Goal: Obtain resource: Download file/media

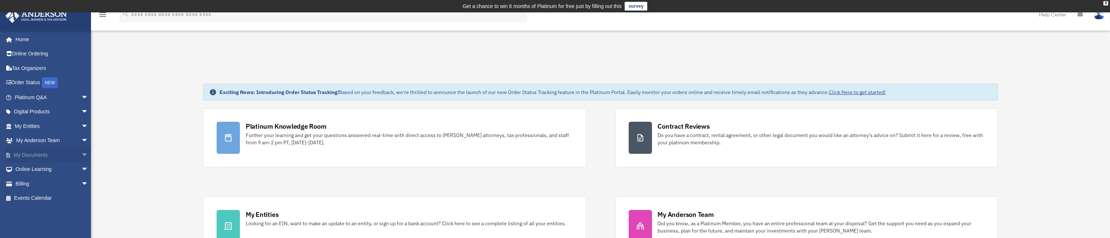
click at [81, 156] on span "arrow_drop_down" at bounding box center [88, 154] width 15 height 15
click at [81, 140] on span "arrow_drop_down" at bounding box center [88, 140] width 15 height 15
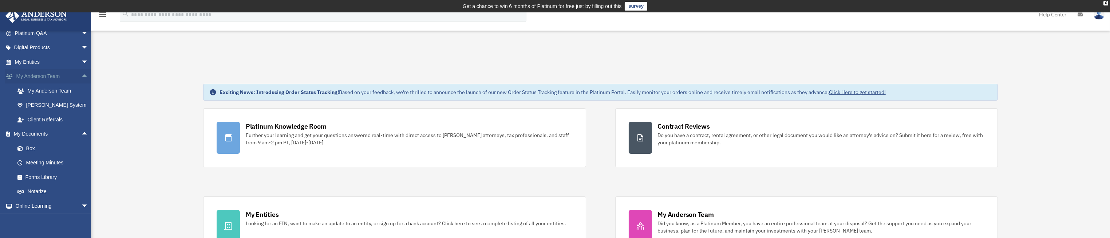
scroll to position [39, 0]
click at [81, 86] on span "arrow_drop_down" at bounding box center [88, 87] width 15 height 15
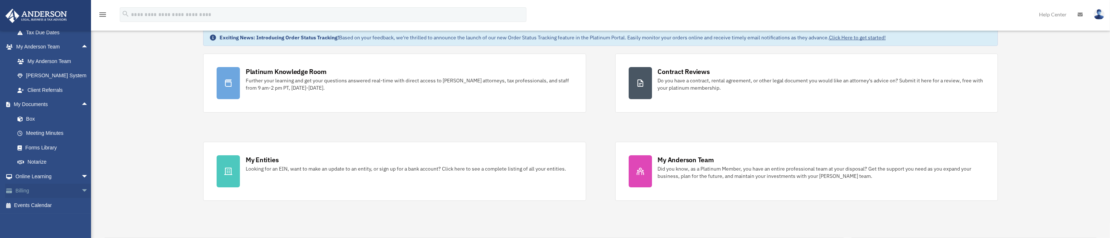
click at [81, 189] on span "arrow_drop_down" at bounding box center [88, 190] width 15 height 15
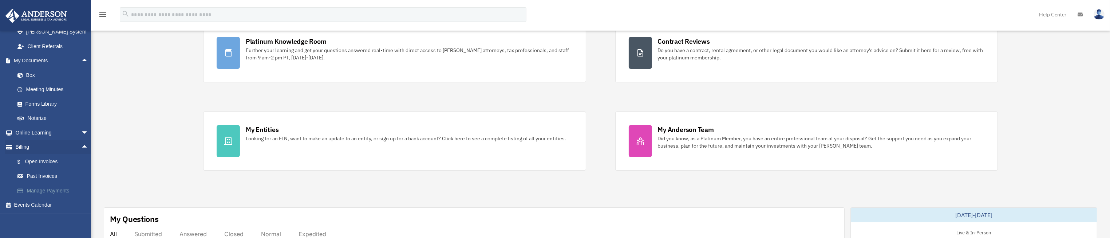
scroll to position [109, 0]
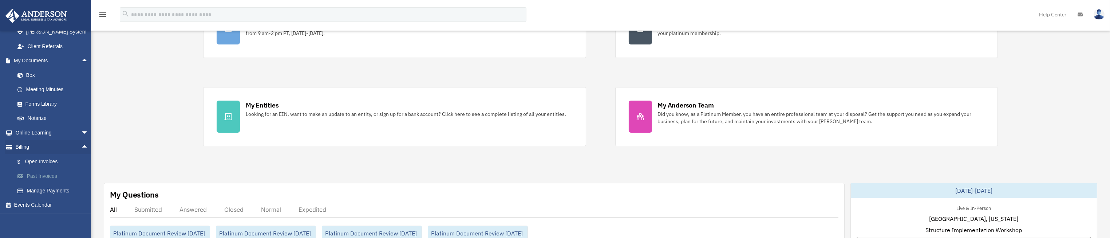
click at [50, 176] on link "Past Invoices" at bounding box center [54, 176] width 89 height 15
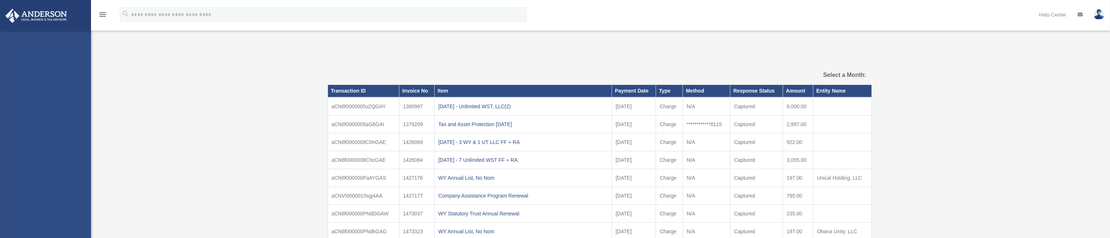
select select
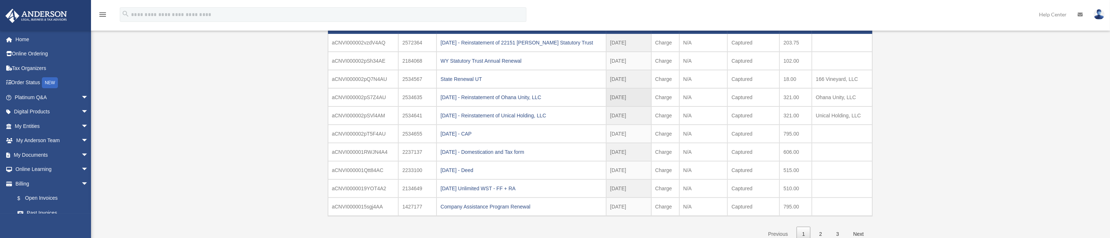
scroll to position [55, 0]
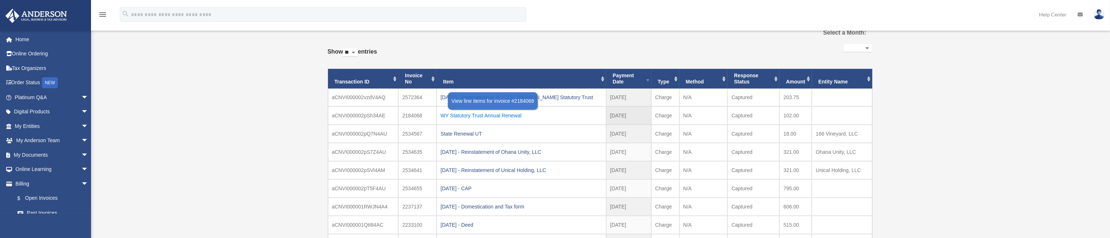
click at [504, 115] on div "WY Statutory Trust Annual Renewal" at bounding box center [521, 115] width 162 height 10
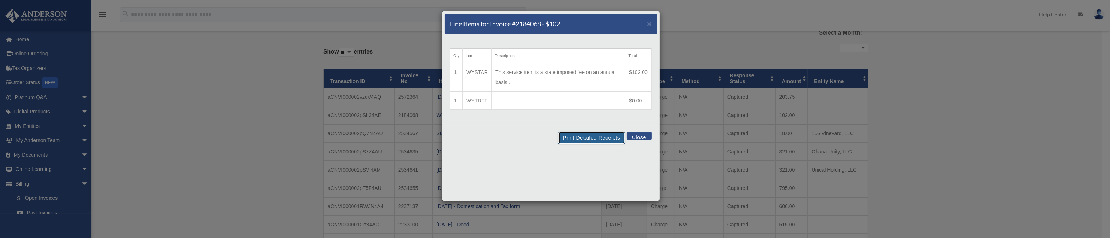
click at [592, 137] on button "Print Detailed Receipts" at bounding box center [591, 137] width 67 height 12
click at [642, 136] on button "Close" at bounding box center [638, 135] width 25 height 8
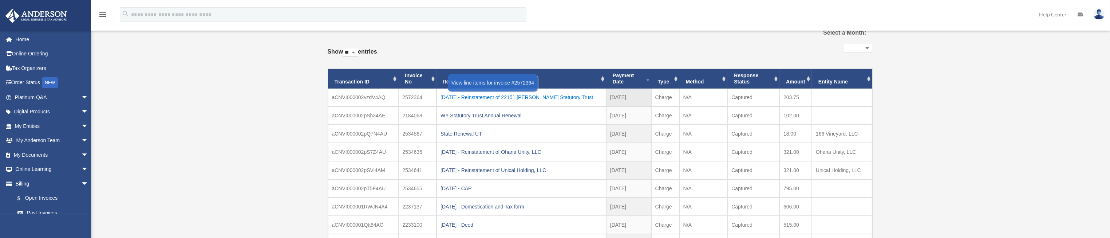
click at [525, 97] on div "2025.08.20 - Reinstatement of 22151 Parthenia Statutory Trust" at bounding box center [521, 97] width 162 height 10
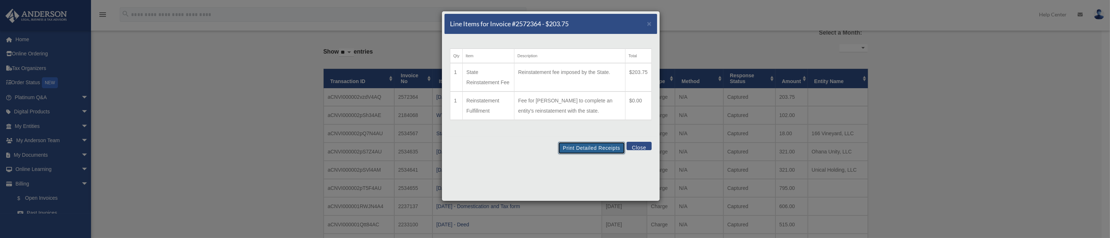
click at [591, 149] on button "Print Detailed Receipts" at bounding box center [591, 148] width 67 height 12
click at [635, 147] on button "Close" at bounding box center [638, 146] width 25 height 8
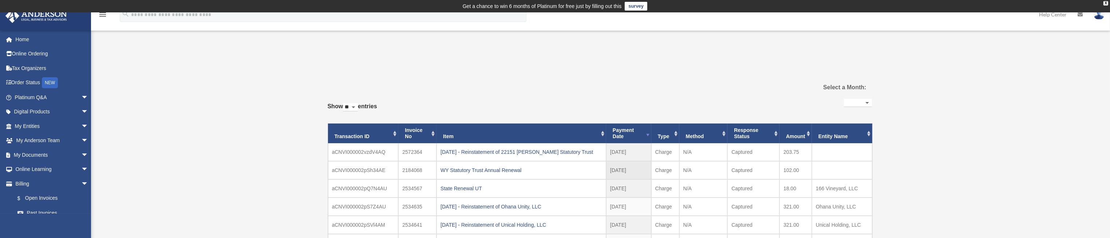
scroll to position [163, 0]
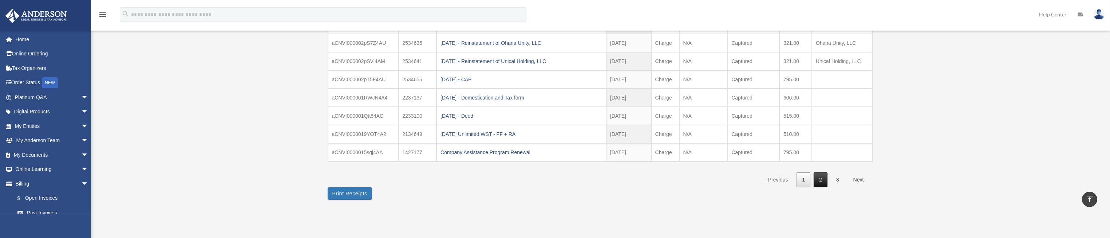
click at [820, 176] on link "2" at bounding box center [820, 179] width 14 height 15
click at [803, 179] on link "1" at bounding box center [803, 179] width 14 height 15
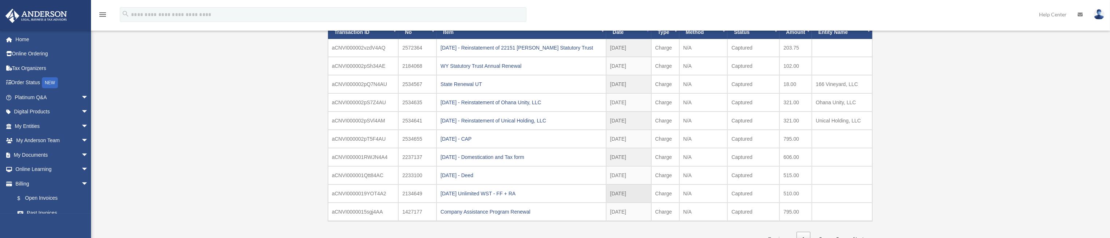
scroll to position [109, 0]
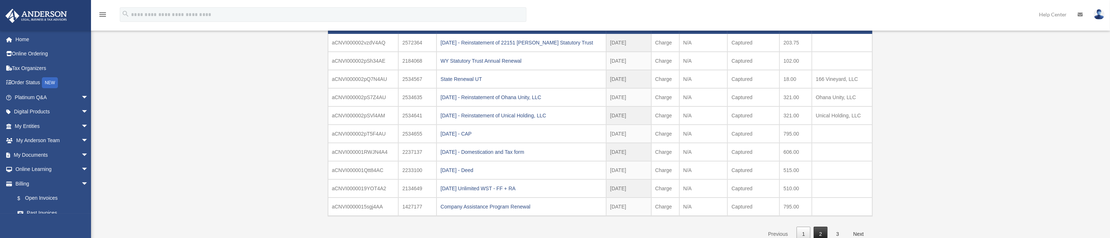
click at [819, 234] on link "2" at bounding box center [820, 233] width 14 height 15
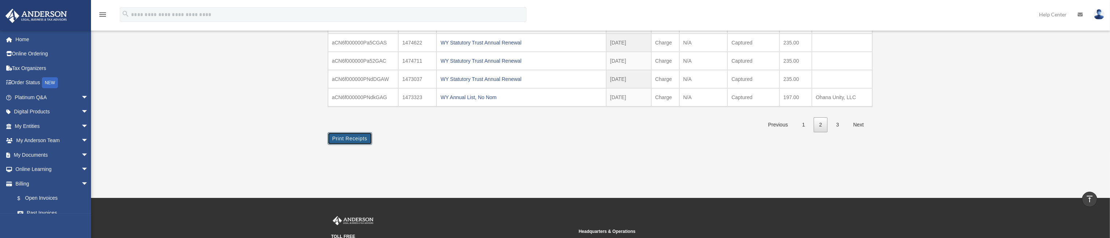
click at [350, 134] on button "Print Receipts" at bounding box center [350, 138] width 44 height 12
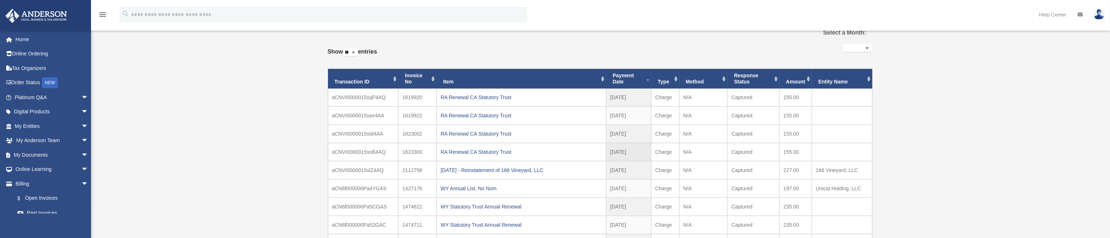
scroll to position [109, 0]
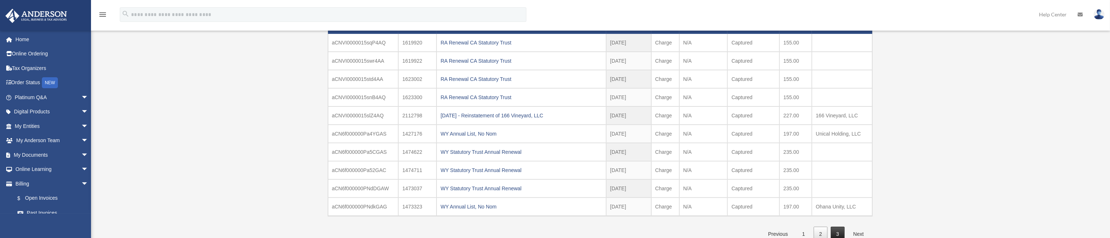
click at [837, 231] on link "3" at bounding box center [838, 233] width 14 height 15
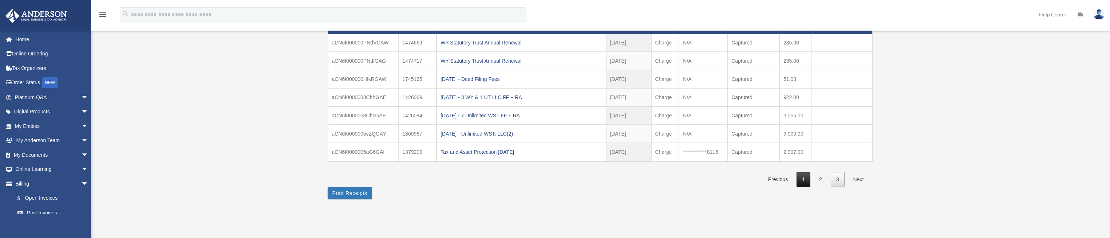
scroll to position [0, 0]
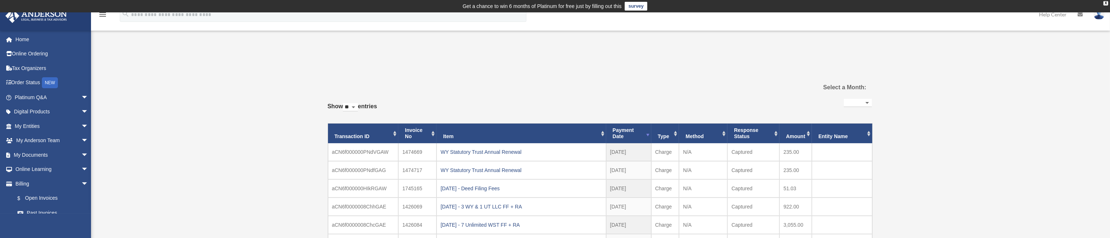
click at [169, 147] on div "Past Invoices imgmt16@gmail.com Sign Out imgmt16@gmail.com Home Online Ordering…" at bounding box center [555, 187] width 1110 height 260
click at [81, 96] on span "arrow_drop_down" at bounding box center [88, 97] width 15 height 15
click at [163, 145] on div "Past Invoices imgmt16@gmail.com Sign Out imgmt16@gmail.com Home Online Ordering…" at bounding box center [555, 187] width 1110 height 260
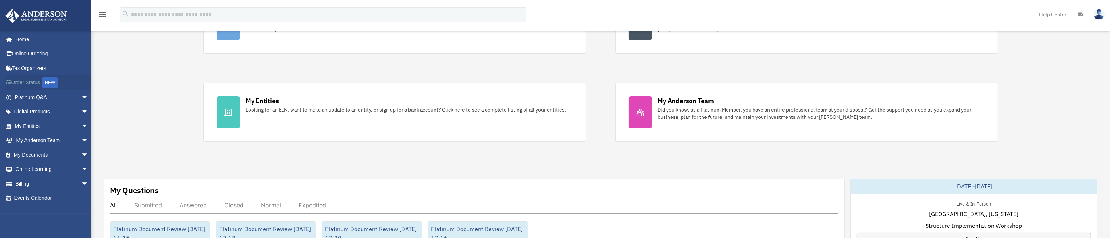
scroll to position [109, 0]
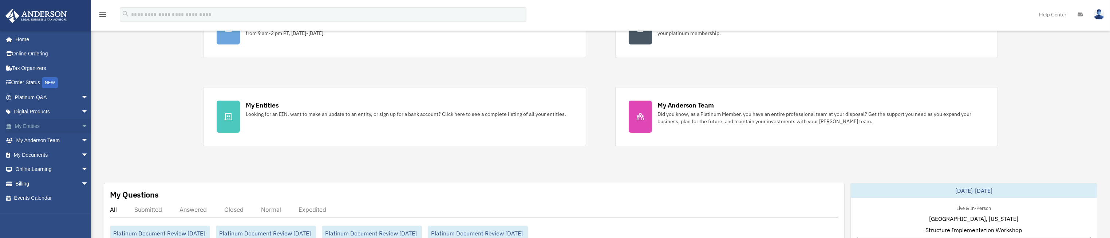
click at [81, 125] on span "arrow_drop_down" at bounding box center [88, 126] width 15 height 15
click at [81, 110] on span "arrow_drop_down" at bounding box center [88, 111] width 15 height 15
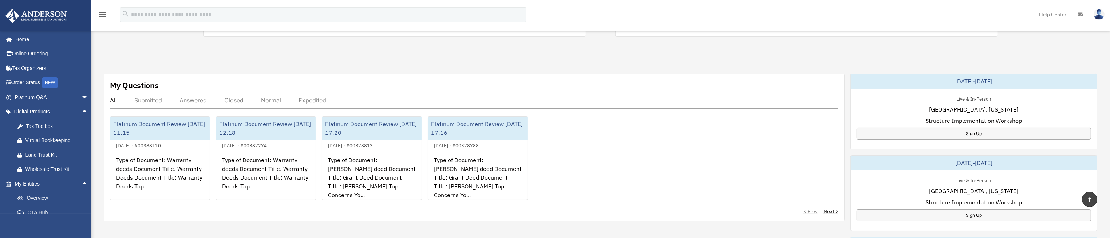
scroll to position [109, 0]
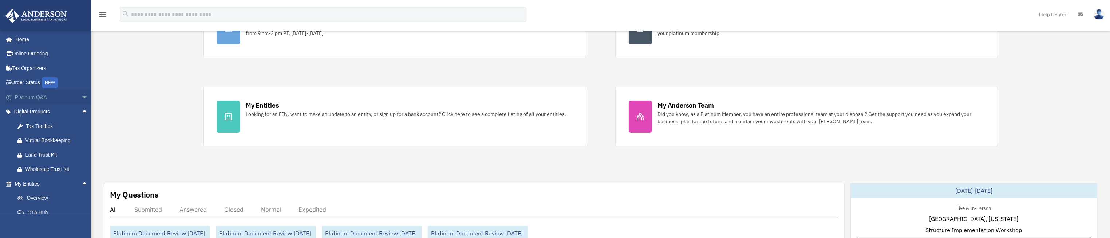
click at [81, 97] on span "arrow_drop_down" at bounding box center [88, 97] width 15 height 15
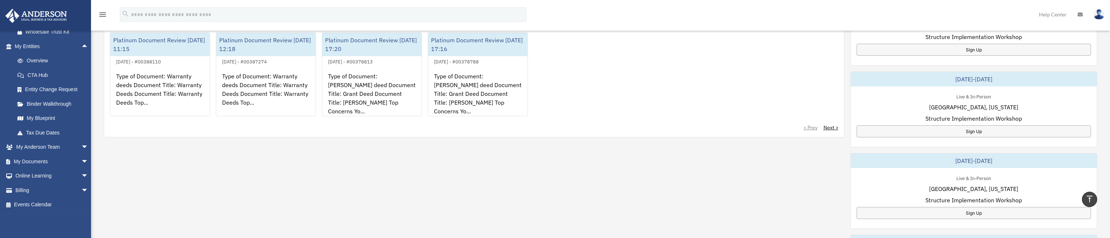
scroll to position [327, 0]
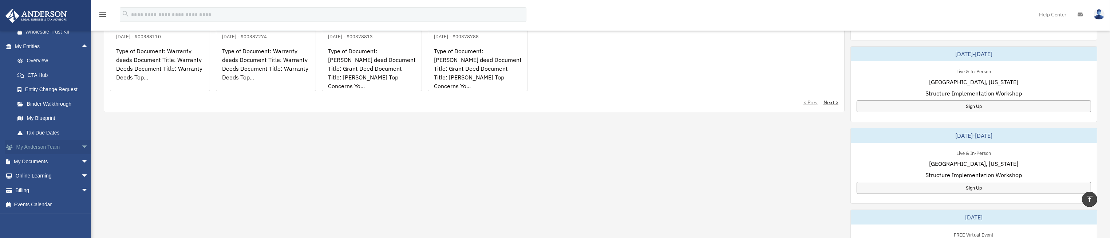
click at [81, 145] on span "arrow_drop_down" at bounding box center [88, 147] width 15 height 15
click at [81, 189] on span "arrow_drop_down" at bounding box center [88, 190] width 15 height 15
click at [52, 161] on link "$ Open Invoices" at bounding box center [54, 161] width 89 height 15
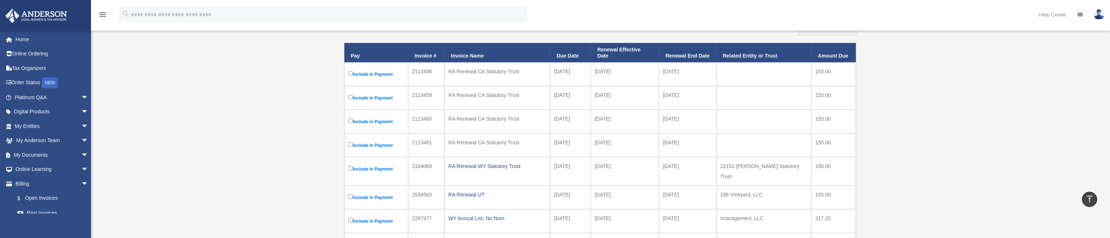
scroll to position [176, 0]
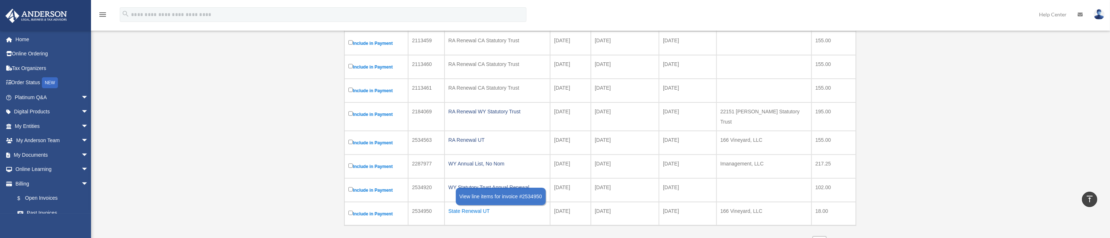
click at [477, 206] on div "State Renewal UT" at bounding box center [497, 211] width 98 height 10
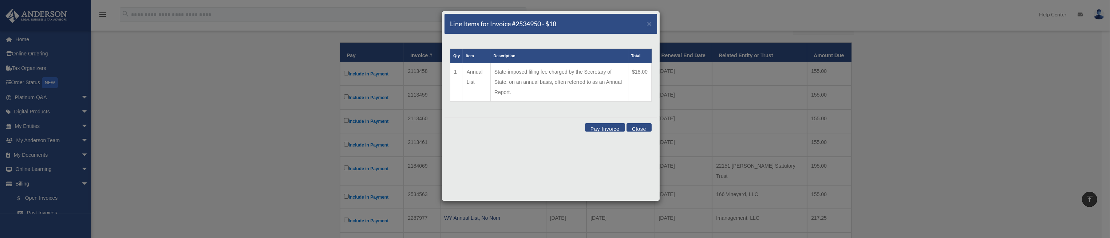
scroll to position [67, 0]
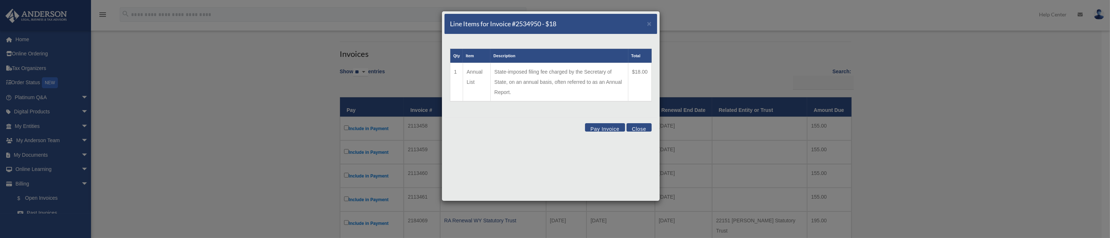
click at [641, 126] on button "Close" at bounding box center [638, 127] width 25 height 8
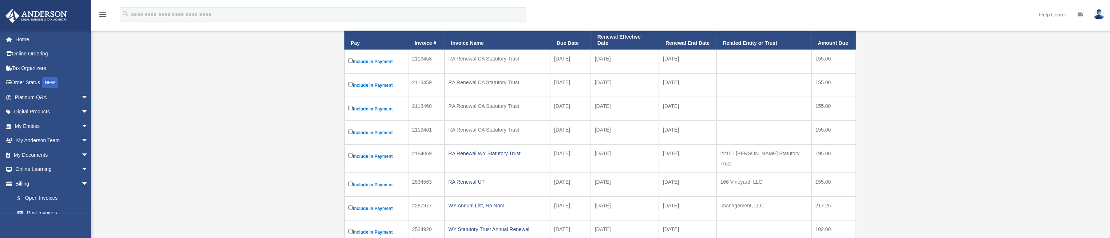
scroll to position [231, 0]
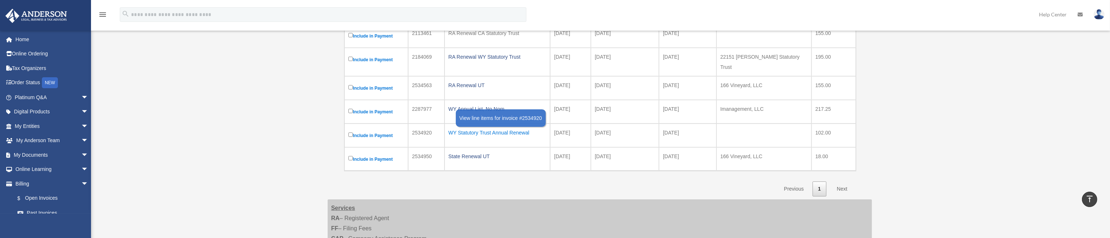
click at [487, 127] on div "WY Statutory Trust Annual Renewal" at bounding box center [497, 132] width 98 height 10
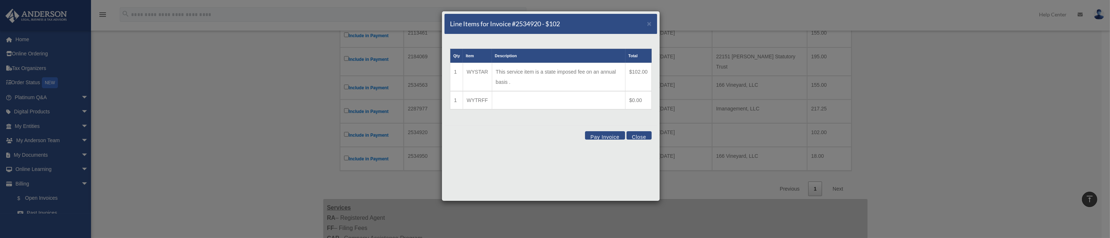
click at [642, 136] on button "Close" at bounding box center [638, 135] width 25 height 8
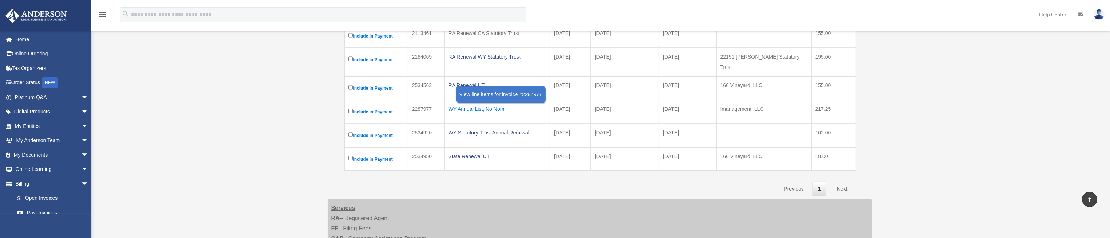
click at [499, 104] on div "WY Annual List, No Nom" at bounding box center [497, 109] width 98 height 10
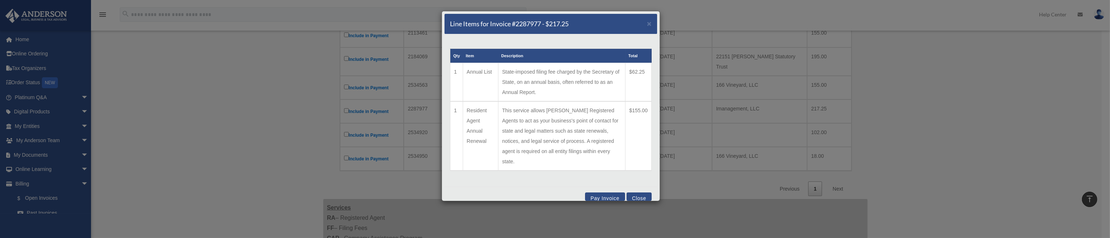
click at [641, 192] on button "Close" at bounding box center [638, 196] width 25 height 8
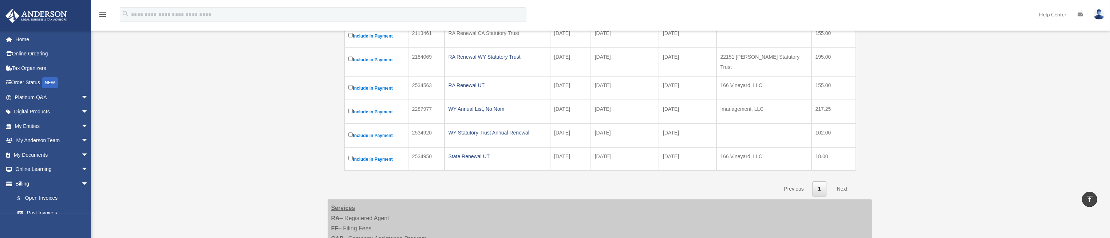
scroll to position [176, 0]
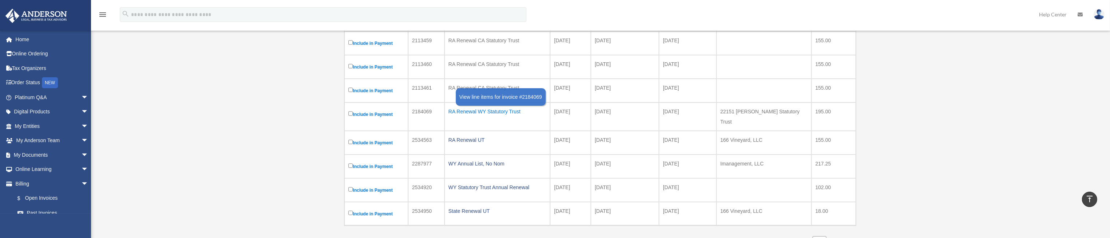
click at [483, 111] on div "RA Renewal WY Statutory Trust" at bounding box center [497, 111] width 98 height 10
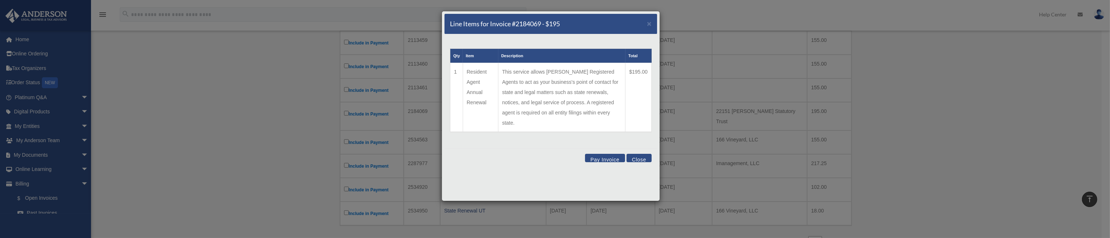
click at [644, 154] on button "Close" at bounding box center [638, 158] width 25 height 8
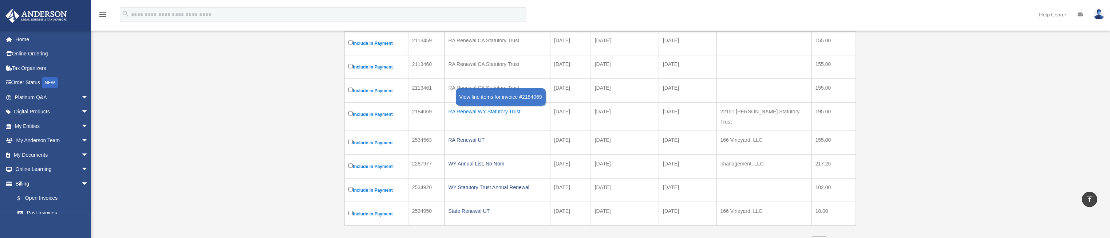
click at [497, 110] on div "RA Renewal WY Statutory Trust" at bounding box center [497, 111] width 98 height 10
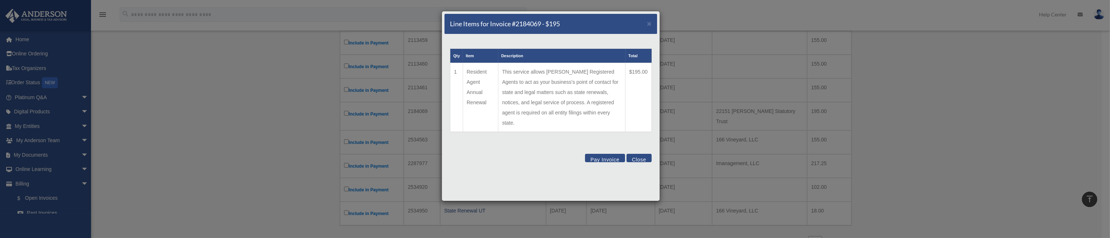
click at [642, 154] on button "Close" at bounding box center [638, 158] width 25 height 8
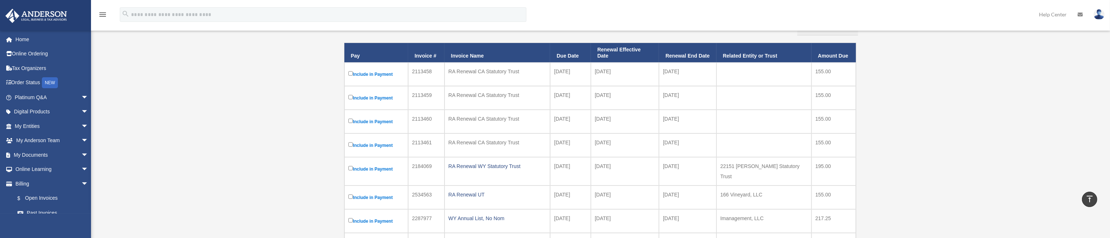
scroll to position [231, 0]
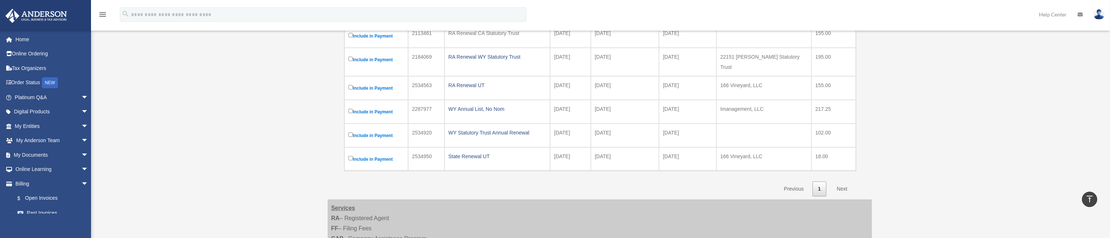
click at [839, 181] on link "Next" at bounding box center [841, 188] width 21 height 15
click at [844, 181] on link "Next" at bounding box center [841, 188] width 21 height 15
click at [796, 181] on link "Previous" at bounding box center [793, 188] width 31 height 15
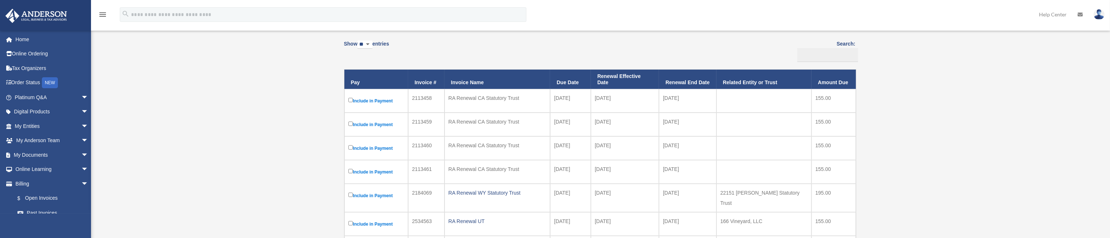
scroll to position [122, 0]
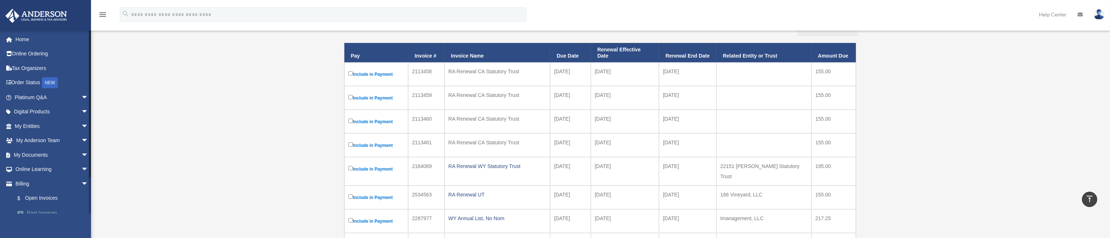
click at [39, 212] on link "Past Invoices" at bounding box center [54, 212] width 89 height 15
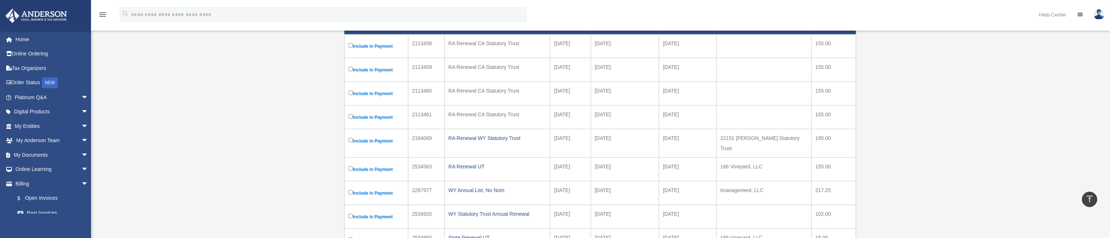
scroll to position [176, 0]
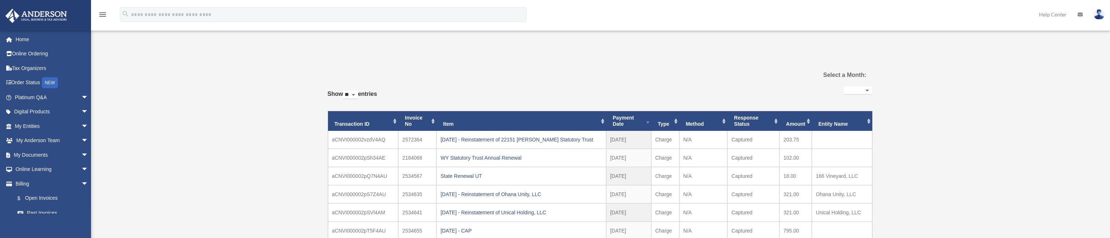
select select
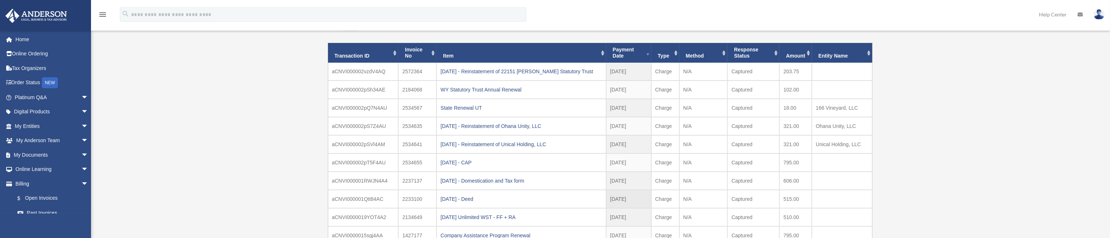
scroll to position [55, 0]
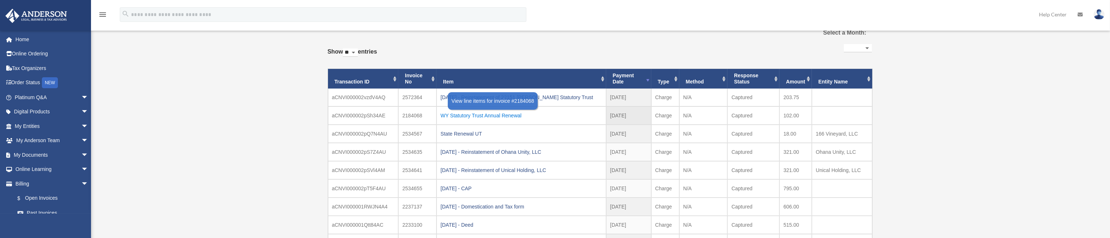
click at [508, 115] on div "WY Statutory Trust Annual Renewal" at bounding box center [521, 115] width 162 height 10
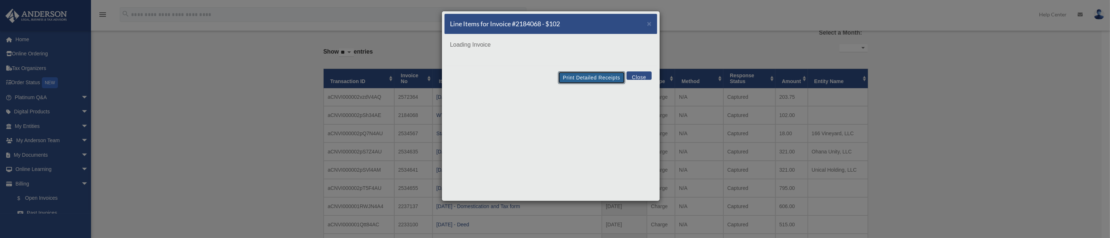
drag, startPoint x: 591, startPoint y: 78, endPoint x: 908, endPoint y: 207, distance: 342.0
click at [591, 77] on button "Print Detailed Receipts" at bounding box center [591, 77] width 67 height 12
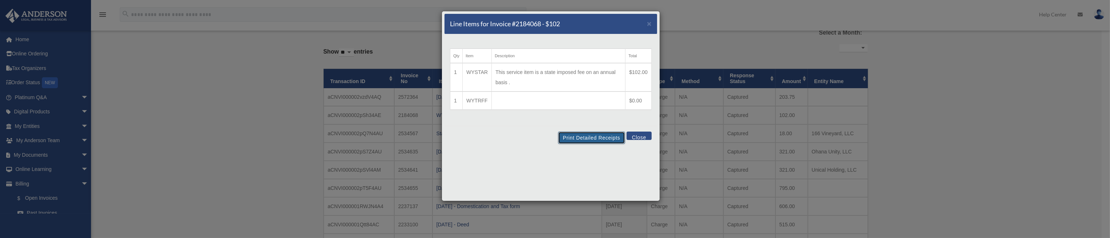
click at [599, 138] on button "Print Detailed Receipts" at bounding box center [591, 137] width 67 height 12
click at [637, 136] on button "Close" at bounding box center [638, 135] width 25 height 8
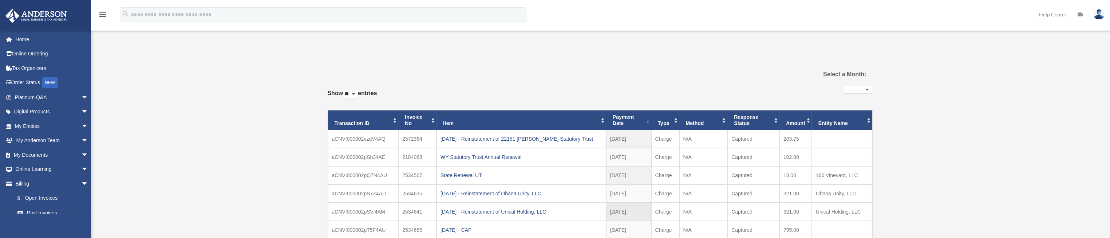
scroll to position [109, 0]
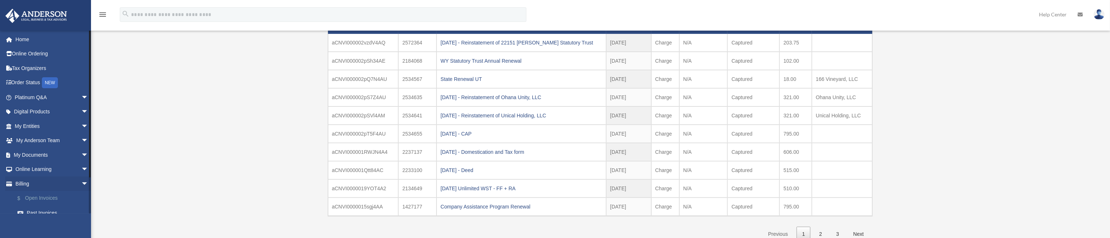
click at [47, 197] on link "$ Open Invoices" at bounding box center [54, 198] width 89 height 15
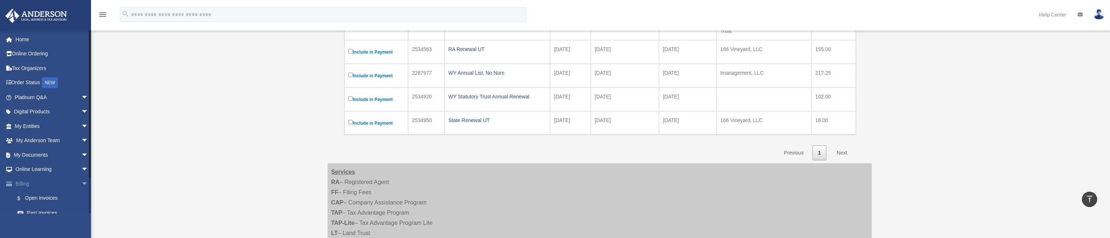
scroll to position [227, 0]
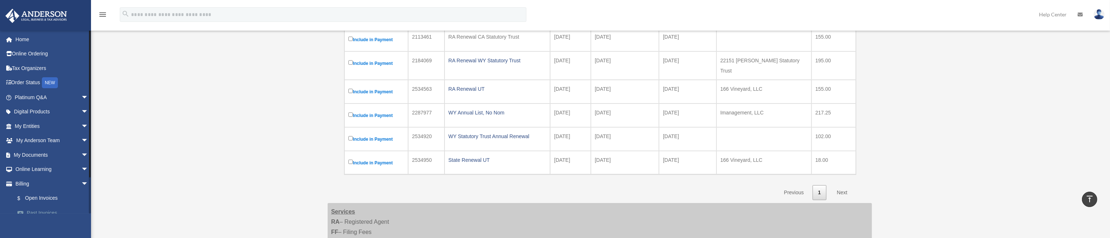
click at [49, 211] on link "Past Invoices" at bounding box center [54, 212] width 89 height 15
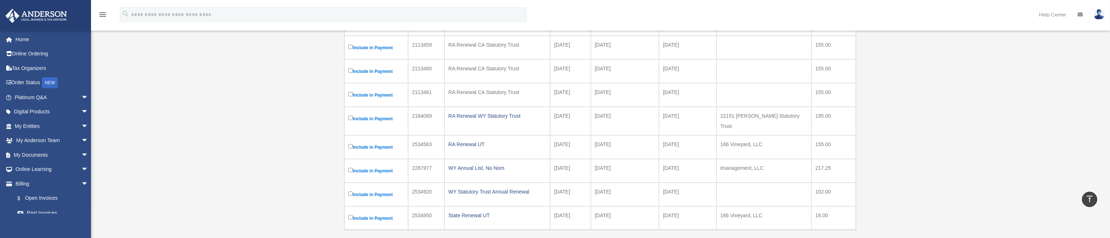
scroll to position [118, 0]
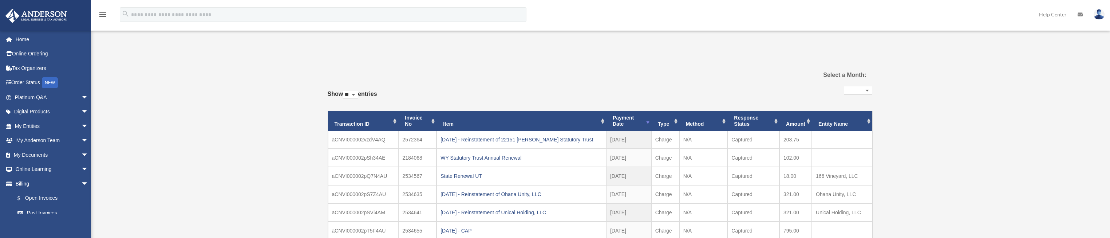
select select
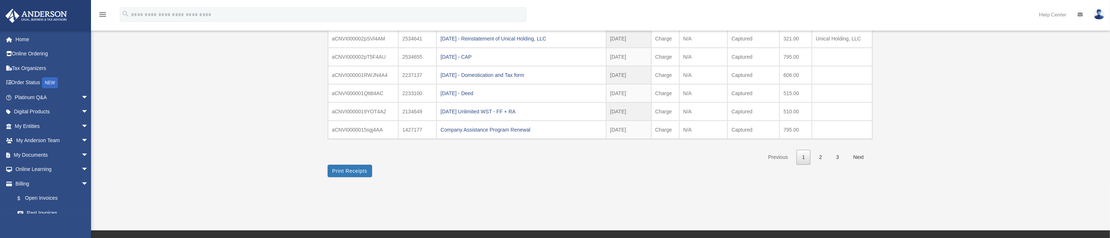
scroll to position [218, 0]
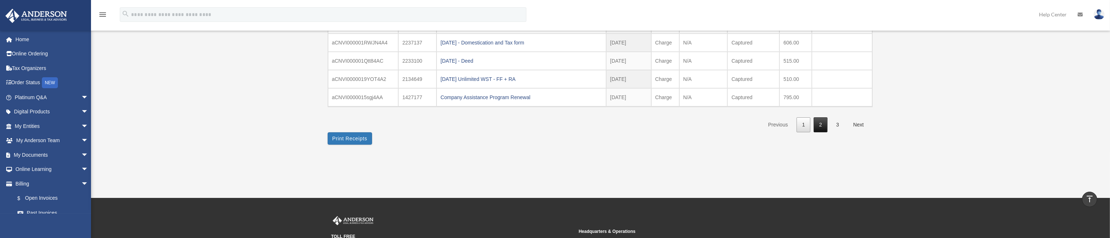
click at [823, 124] on link "2" at bounding box center [820, 124] width 14 height 15
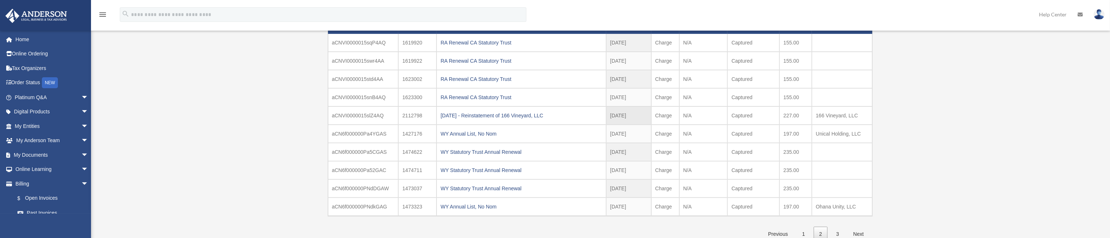
scroll to position [163, 0]
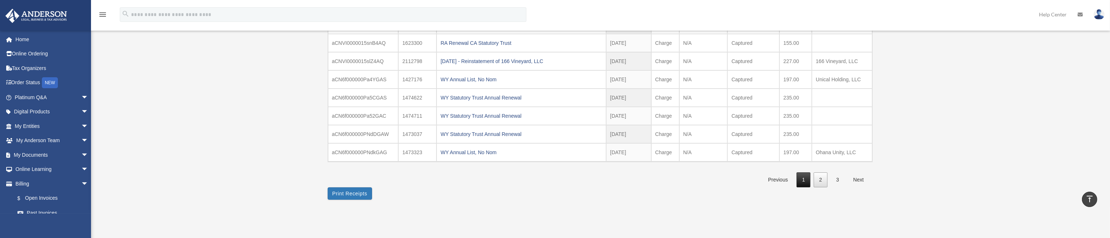
click at [808, 177] on link "1" at bounding box center [803, 179] width 14 height 15
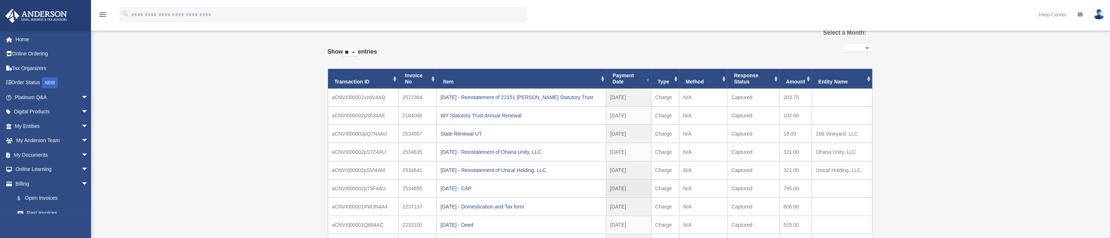
scroll to position [109, 0]
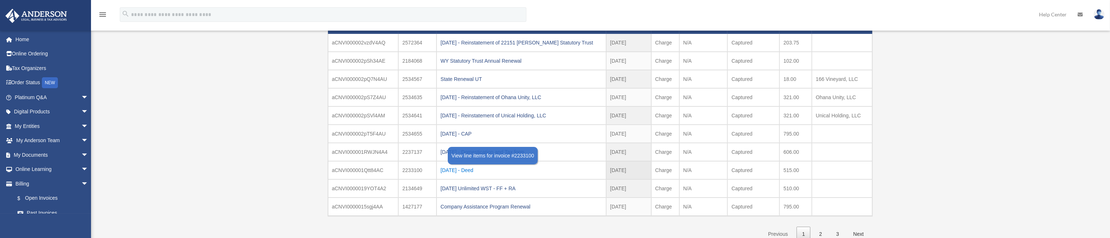
click at [448, 167] on div "2024.10.21 - Deed" at bounding box center [521, 170] width 162 height 10
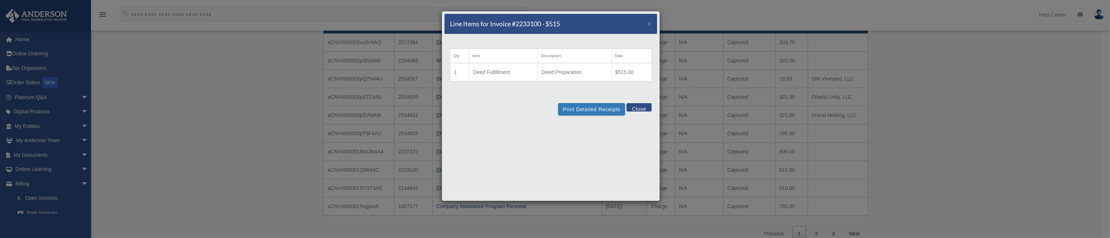
click at [634, 106] on button "Close" at bounding box center [638, 107] width 25 height 8
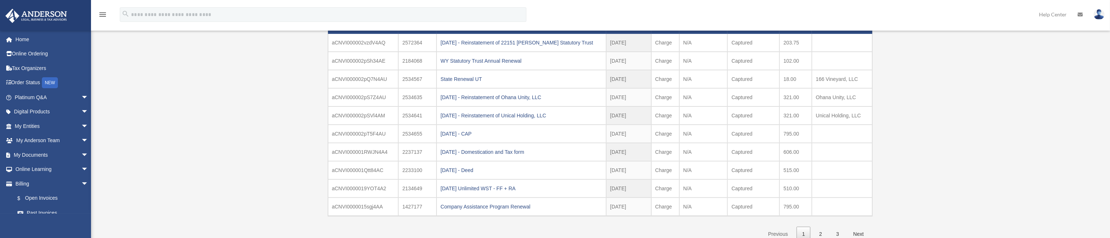
scroll to position [163, 0]
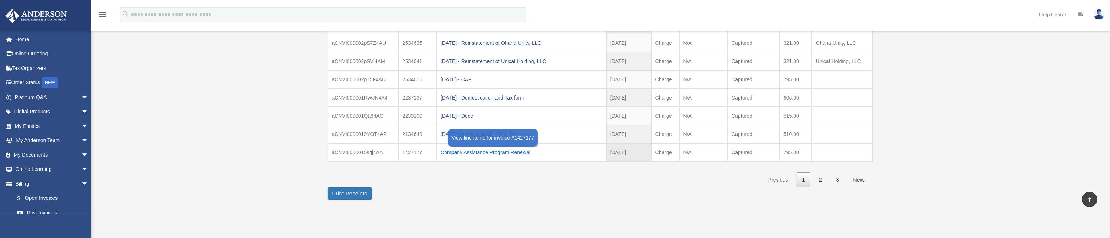
click at [507, 150] on div "Company Assistance Program Renewal" at bounding box center [521, 152] width 162 height 10
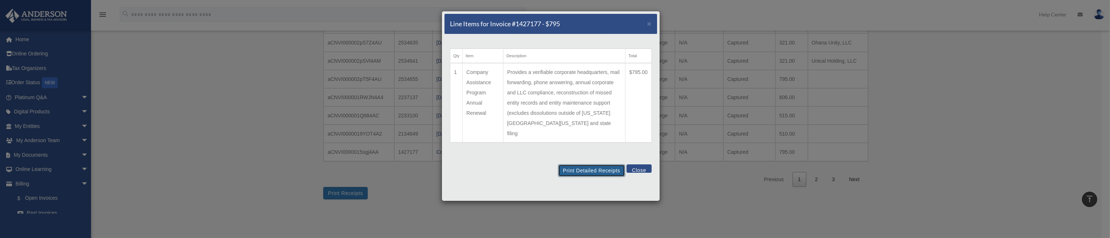
drag, startPoint x: 597, startPoint y: 159, endPoint x: 864, endPoint y: 210, distance: 272.7
click at [597, 164] on button "Print Detailed Receipts" at bounding box center [591, 170] width 67 height 12
click at [638, 164] on button "Close" at bounding box center [638, 168] width 25 height 8
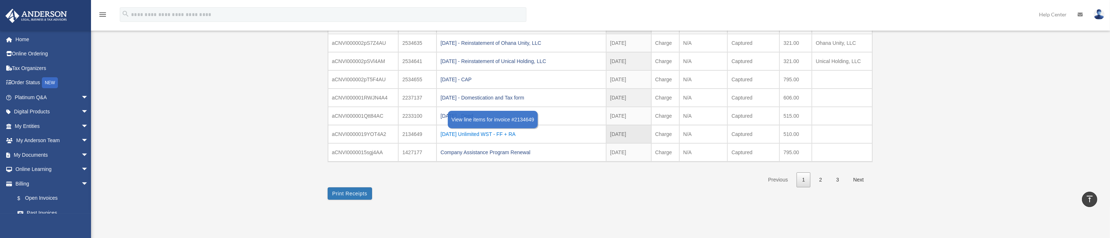
click at [486, 131] on div "2024.08.21 Unlimited WST - FF + RA" at bounding box center [521, 134] width 162 height 10
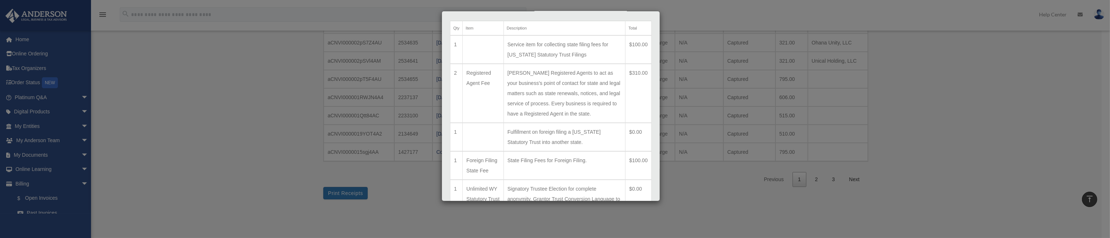
scroll to position [137, 0]
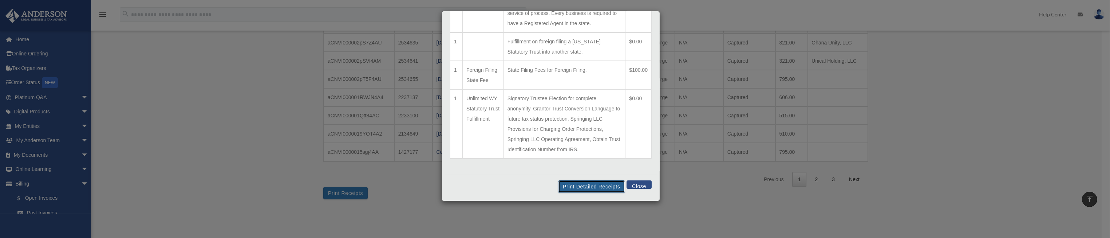
click at [586, 184] on button "Print Detailed Receipts" at bounding box center [591, 186] width 67 height 12
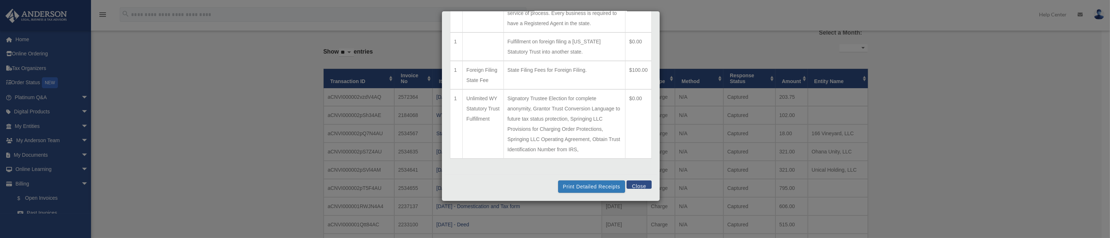
click at [636, 185] on button "Close" at bounding box center [638, 184] width 25 height 8
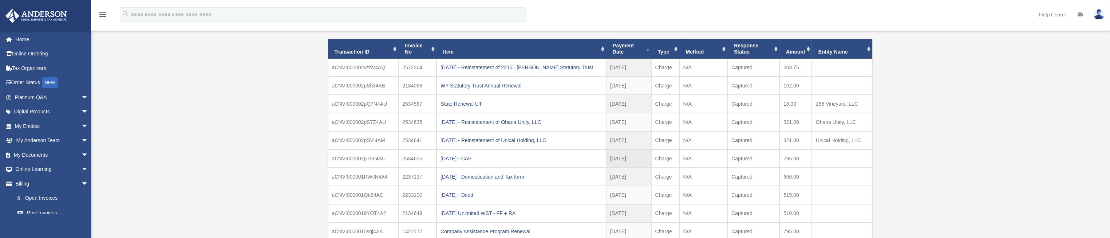
scroll to position [109, 0]
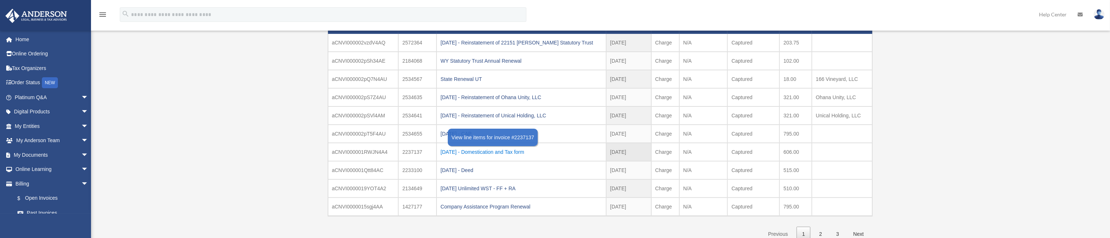
click at [468, 152] on div "2024.10.17 - Domestication and Tax form" at bounding box center [521, 152] width 162 height 10
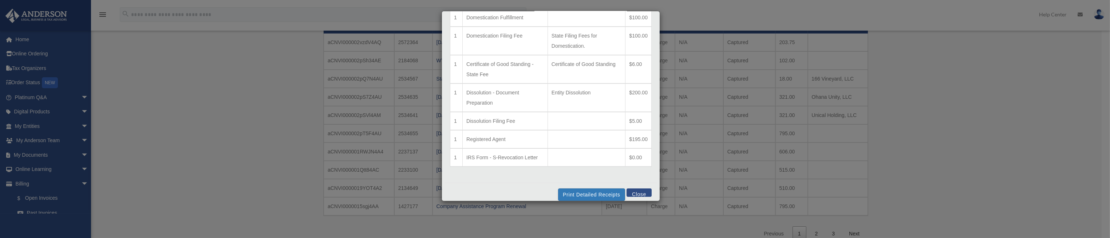
scroll to position [61, 0]
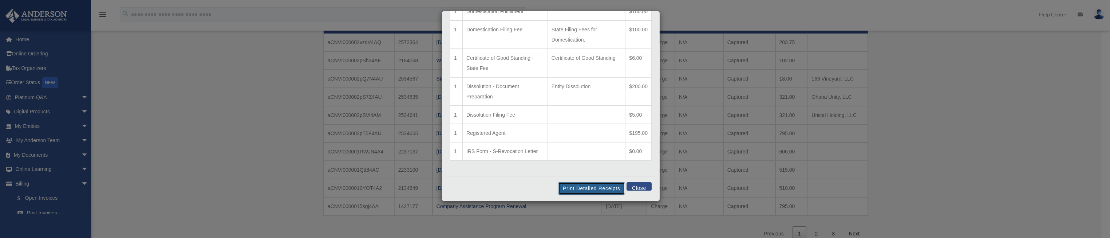
click at [602, 187] on button "Print Detailed Receipts" at bounding box center [591, 188] width 67 height 12
click at [631, 187] on button "Close" at bounding box center [638, 186] width 25 height 8
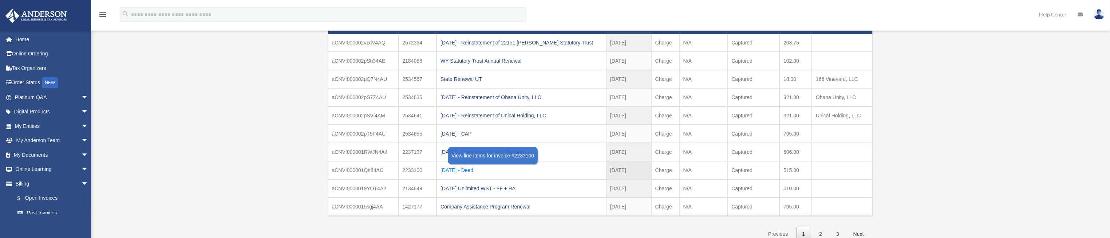
click at [471, 168] on div "2024.10.21 - Deed" at bounding box center [521, 170] width 162 height 10
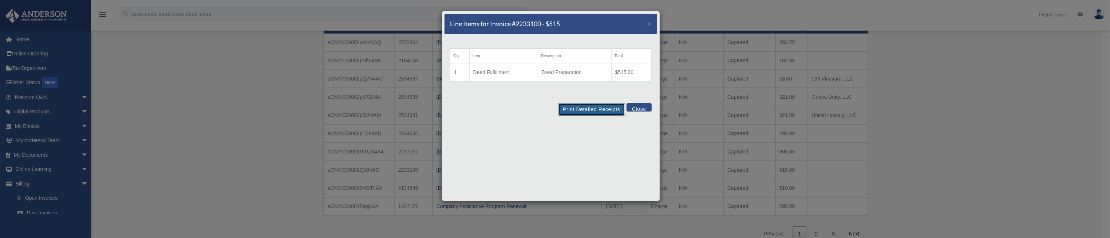
click at [570, 109] on button "Print Detailed Receipts" at bounding box center [591, 109] width 67 height 12
click at [641, 106] on button "Close" at bounding box center [638, 107] width 25 height 8
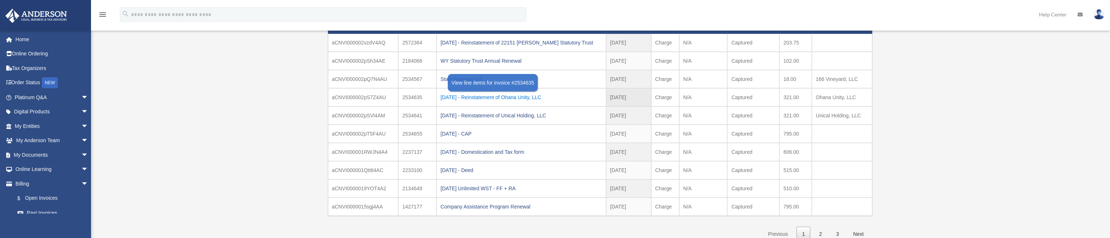
click at [524, 95] on div "2025.07.29 - Reinstatement of Ohana Unity, LLC" at bounding box center [521, 97] width 162 height 10
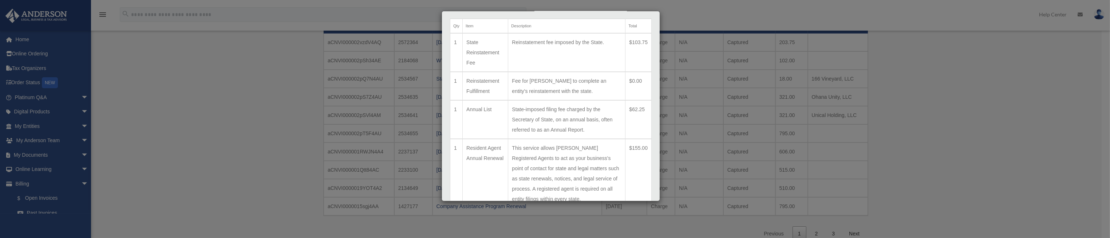
scroll to position [78, 0]
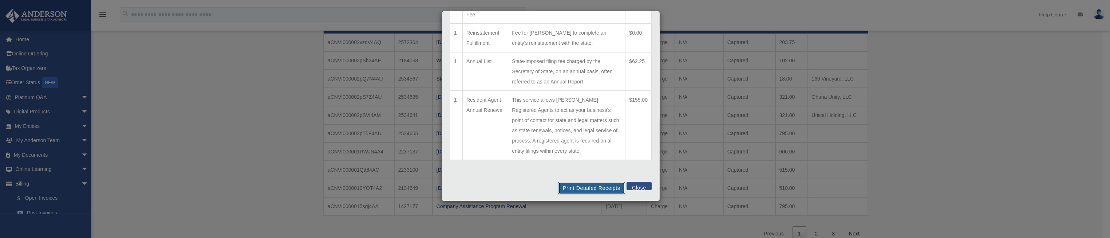
drag, startPoint x: 586, startPoint y: 187, endPoint x: 870, endPoint y: 205, distance: 284.8
click at [585, 186] on button "Print Detailed Receipts" at bounding box center [591, 188] width 67 height 12
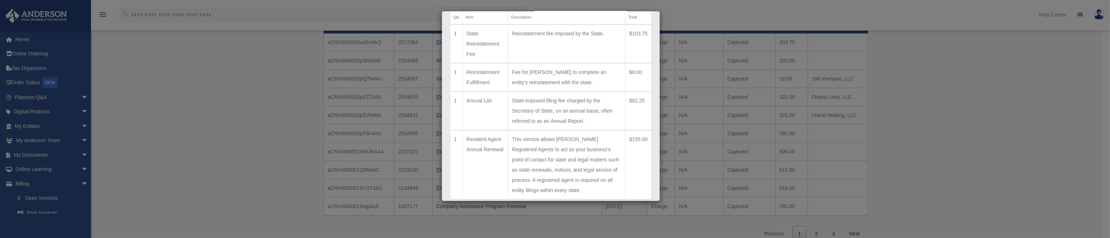
scroll to position [0, 0]
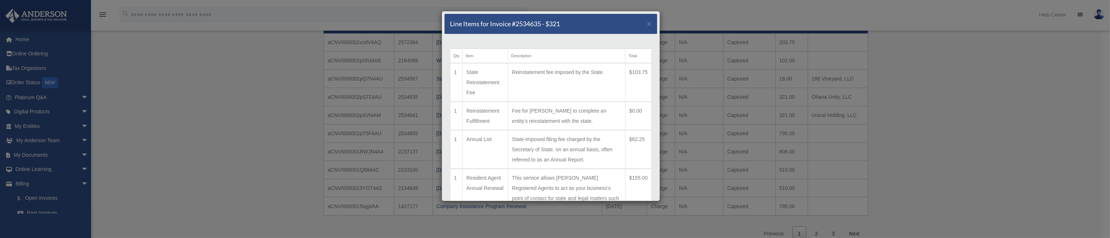
click at [992, 103] on div "Line Items for Invoice #2534635 - $321 × Qty Item Description Total 1 State Rei…" at bounding box center [555, 119] width 1110 height 238
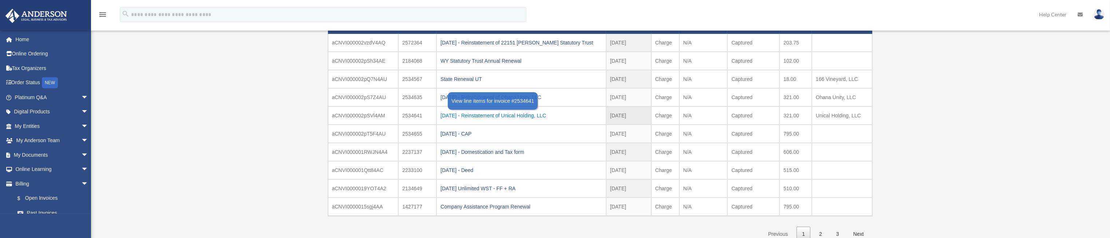
click at [522, 113] on div "2025.07.29 - Reinstatement of Unical Holding, LLC" at bounding box center [521, 115] width 162 height 10
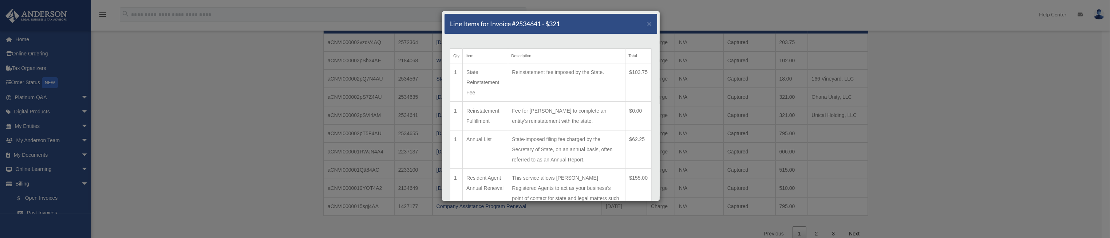
click at [980, 100] on div "Line Items for Invoice #2534641 - $321 × Qty Item Description Total 1 State Rei…" at bounding box center [555, 119] width 1110 height 238
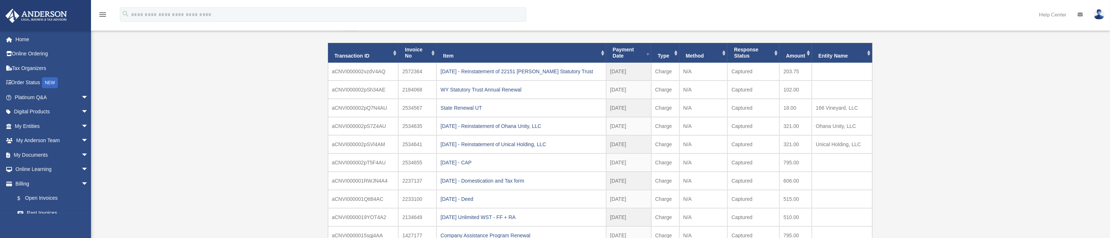
scroll to position [55, 0]
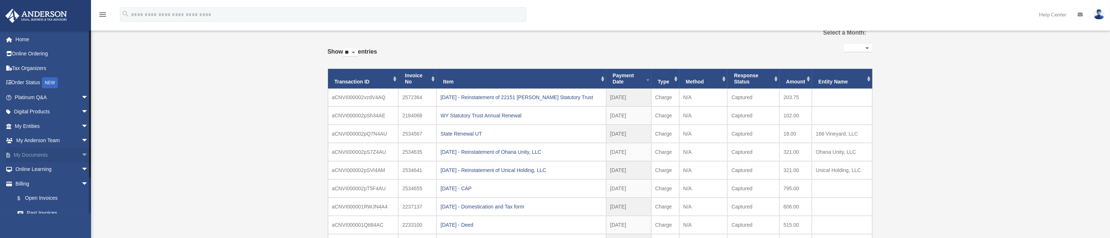
click at [81, 154] on span "arrow_drop_down" at bounding box center [88, 154] width 15 height 15
click at [31, 167] on link "Box" at bounding box center [54, 169] width 89 height 15
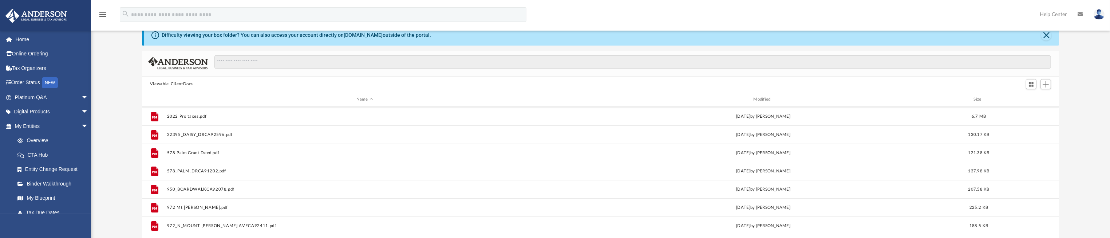
scroll to position [218, 0]
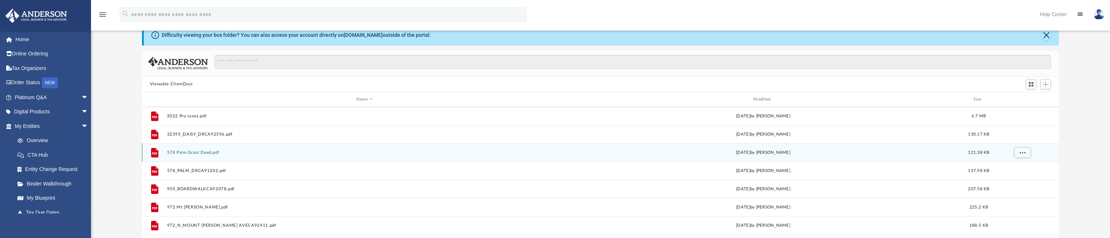
click at [210, 152] on button "578 Palm Grant Deed.pdf" at bounding box center [364, 152] width 395 height 5
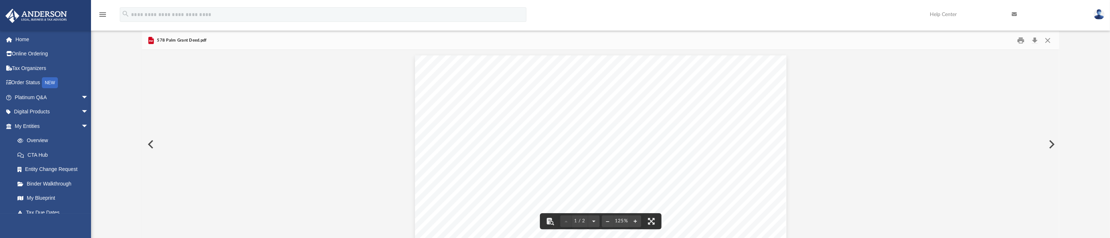
scroll to position [0, 0]
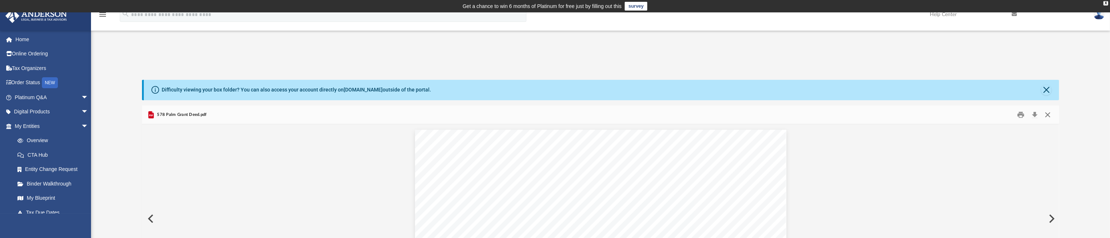
click at [1045, 115] on button "Close" at bounding box center [1047, 114] width 13 height 11
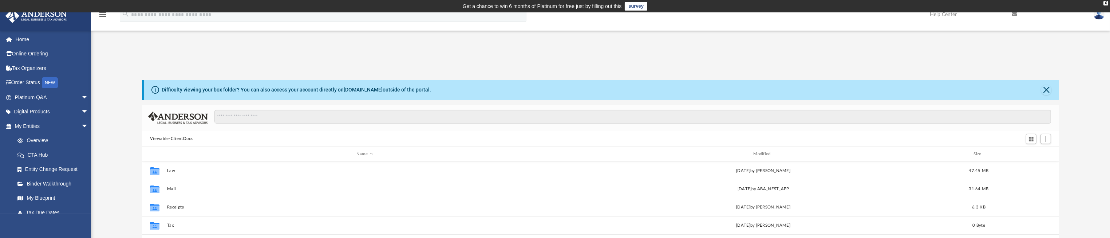
click at [183, 139] on button "Viewable-ClientDocs" at bounding box center [171, 138] width 43 height 7
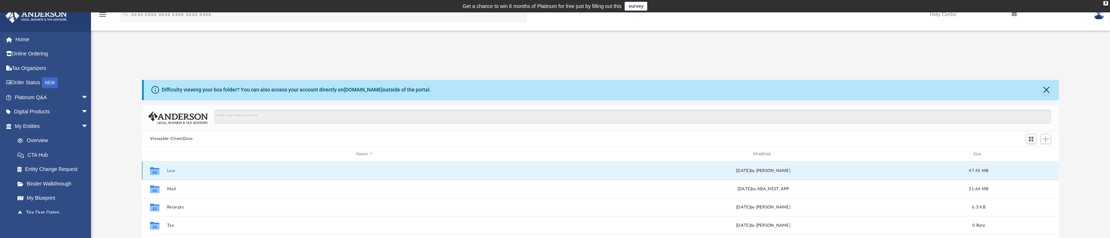
click at [171, 171] on button "Law" at bounding box center [364, 170] width 395 height 5
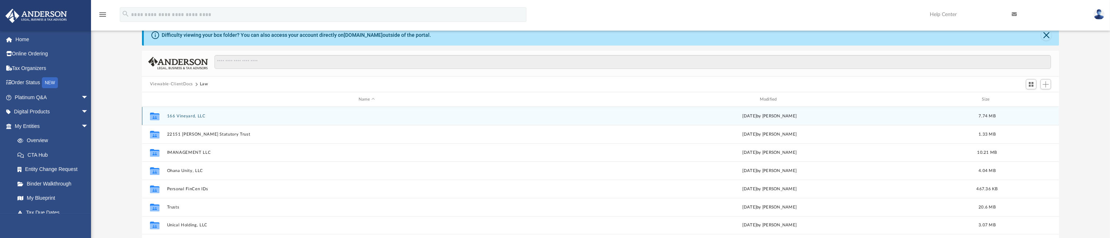
scroll to position [109, 0]
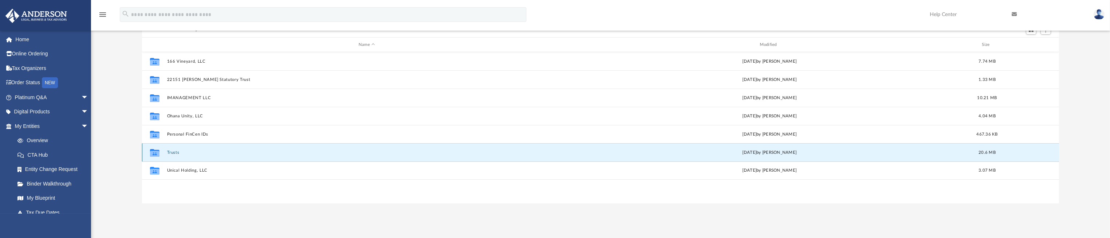
click at [174, 152] on button "Trusts" at bounding box center [367, 152] width 400 height 5
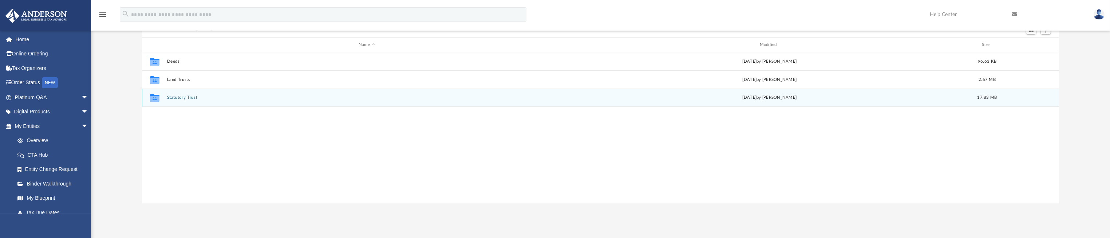
click at [175, 99] on button "Statutory Trust" at bounding box center [367, 97] width 400 height 5
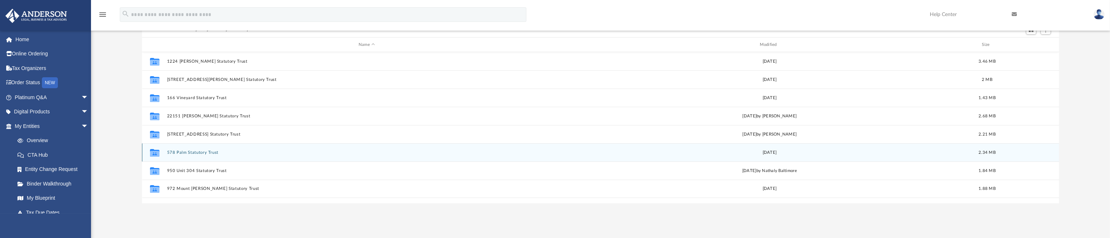
click at [182, 154] on button "578 Palm Statutory Trust" at bounding box center [367, 152] width 400 height 5
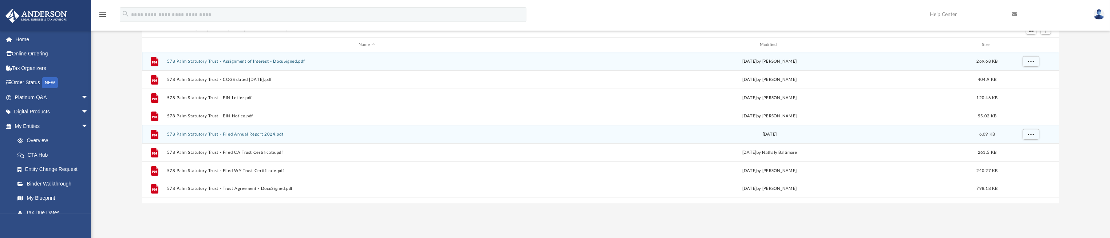
scroll to position [163, 0]
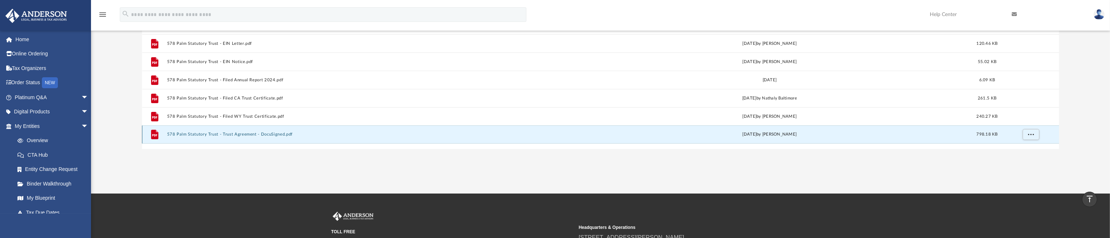
click at [232, 136] on button "578 Palm Statutory Trust - Trust Agreement - DocuSigned.pdf" at bounding box center [367, 134] width 400 height 5
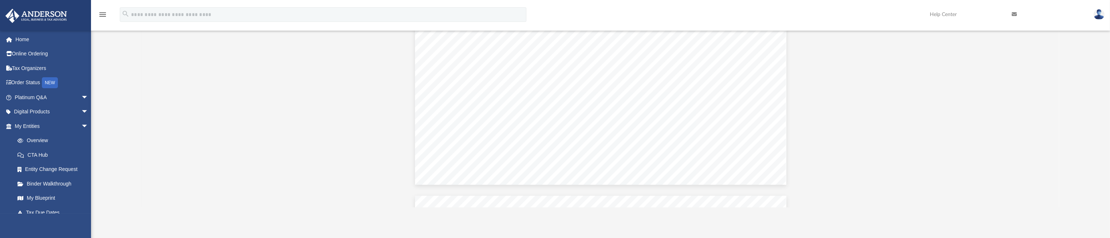
scroll to position [740, 0]
